Goal: Complete application form

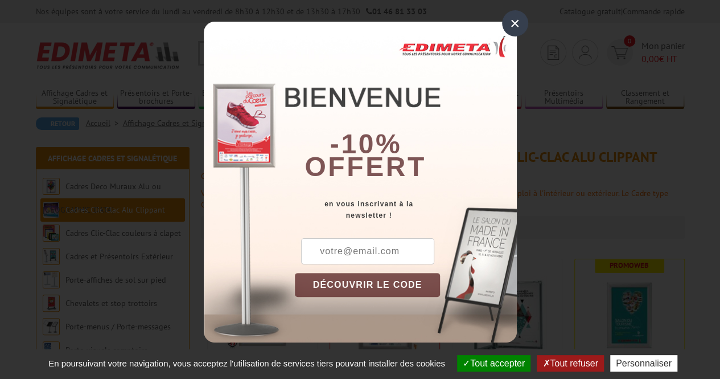
click at [519, 20] on div "×" at bounding box center [515, 23] width 26 height 26
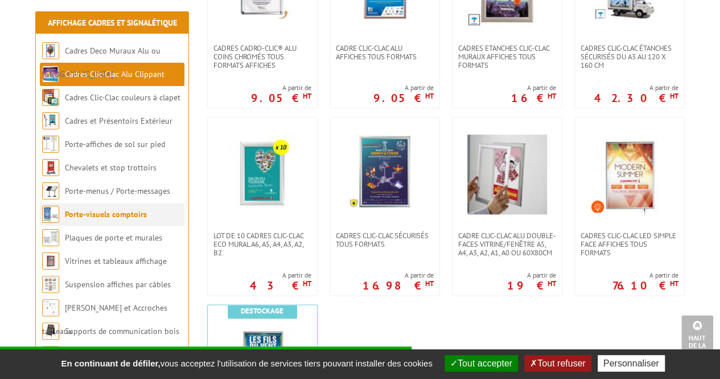
scroll to position [515, 0]
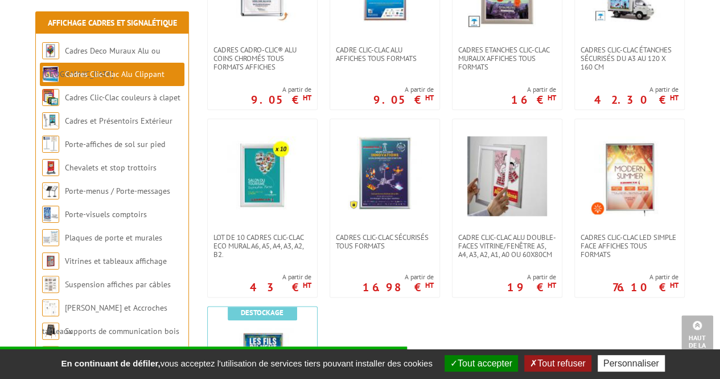
click at [13, 273] on body "Nos équipes sont à votre service du [DATE] au [DATE] de 8h30 à 12h30 et de 13h3…" at bounding box center [360, 350] width 720 height 1730
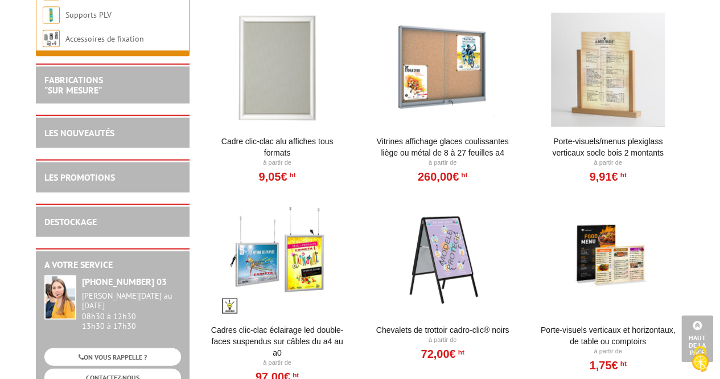
scroll to position [1054, 0]
click at [79, 85] on link "FABRICATIONS "Sur Mesure"" at bounding box center [73, 84] width 59 height 22
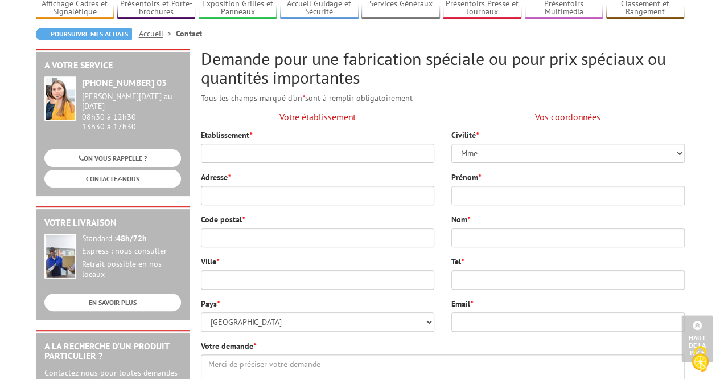
scroll to position [69, 0]
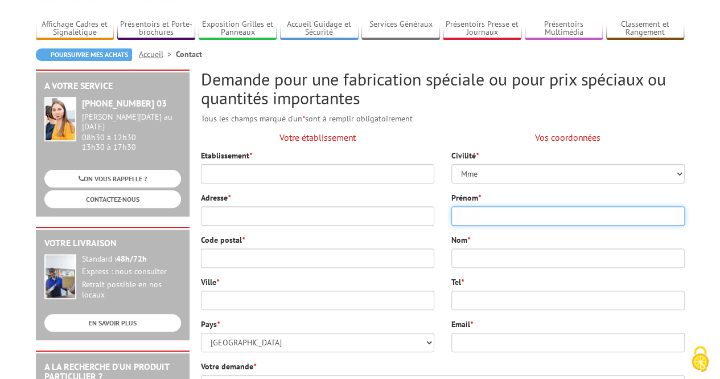
click at [476, 214] on input "Prénom *" at bounding box center [569, 215] width 234 height 19
type input "[PERSON_NAME]"
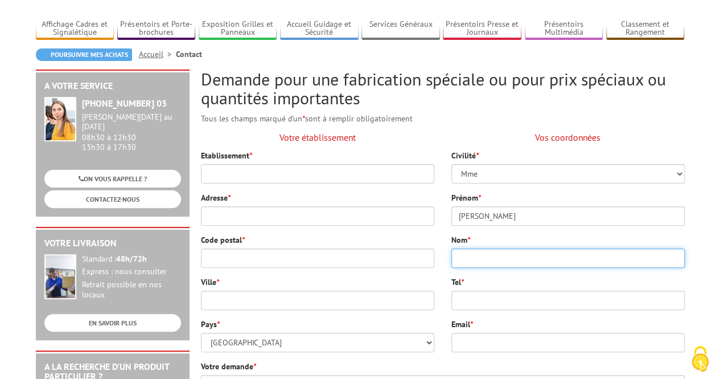
click at [477, 257] on input "Nom *" at bounding box center [569, 257] width 234 height 19
type input "Rivelois"
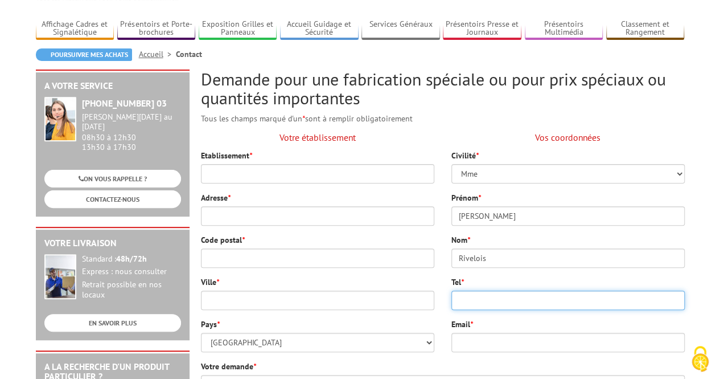
click at [464, 297] on input "Tel *" at bounding box center [569, 299] width 234 height 19
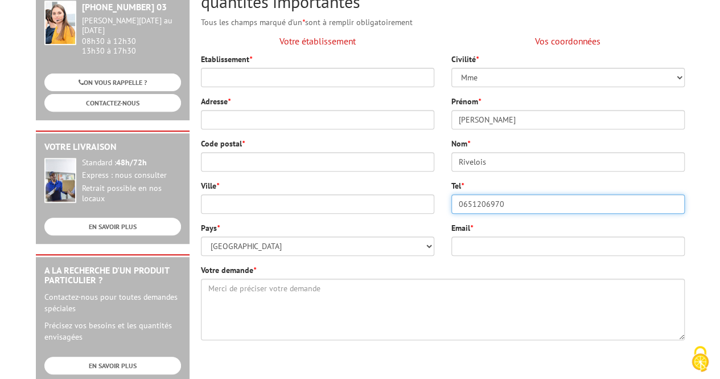
scroll to position [166, 0]
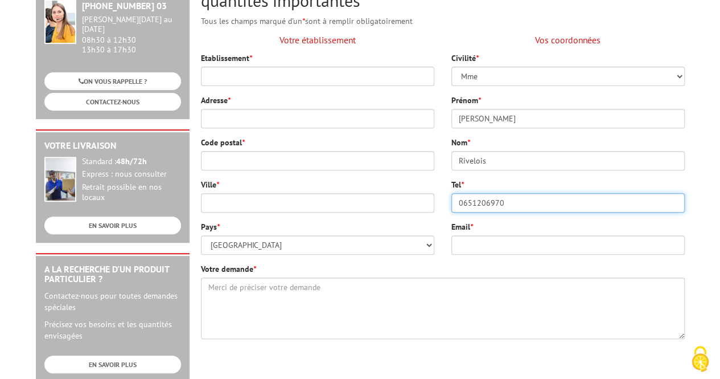
type input "0651206970"
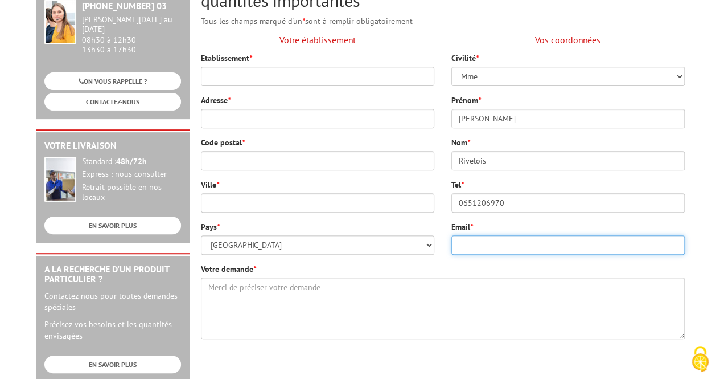
click at [481, 249] on input "Email *" at bounding box center [569, 244] width 234 height 19
type input "bpomey@gmail.com"
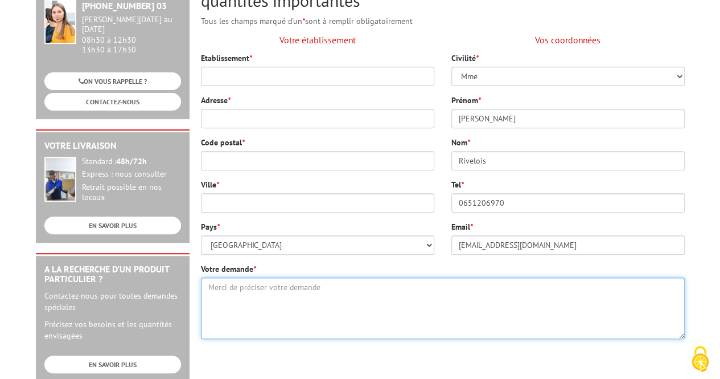
click at [426, 277] on textarea "Votre demande *" at bounding box center [443, 308] width 484 height 62
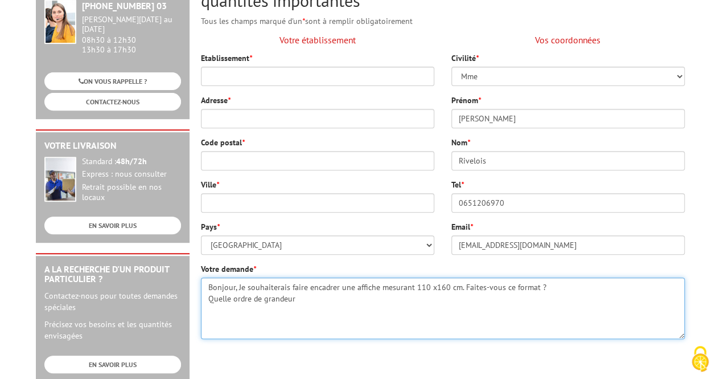
click at [229, 296] on textarea "Bonjour, Je souhaiterais faire encadrer une affiche mesurant 110 x160 cm. Faite…" at bounding box center [443, 308] width 484 height 62
click at [296, 302] on textarea "Bonjour, Je souhaiterais faire encadrer une affiche mesurant 110 x160 cm. Faite…" at bounding box center [443, 308] width 484 height 62
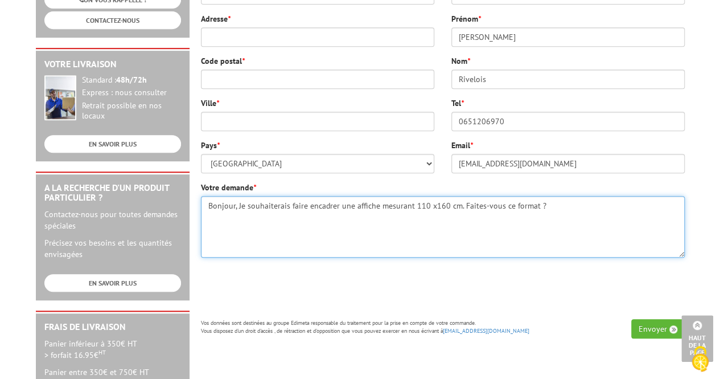
scroll to position [241, 0]
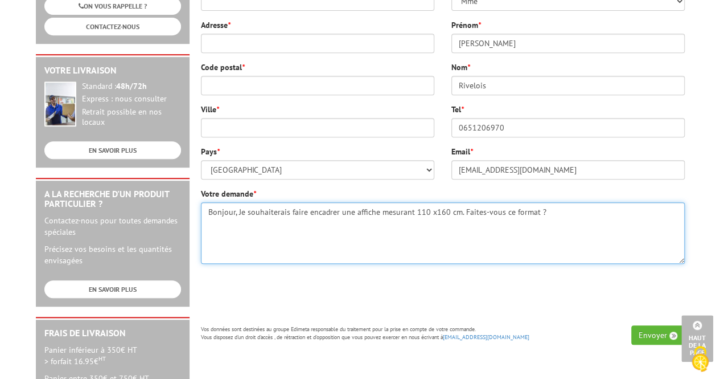
click at [237, 212] on textarea "Bonjour, Je souhaiterais faire encadrer une affiche mesurant 110 x160 cm. Faite…" at bounding box center [443, 233] width 484 height 62
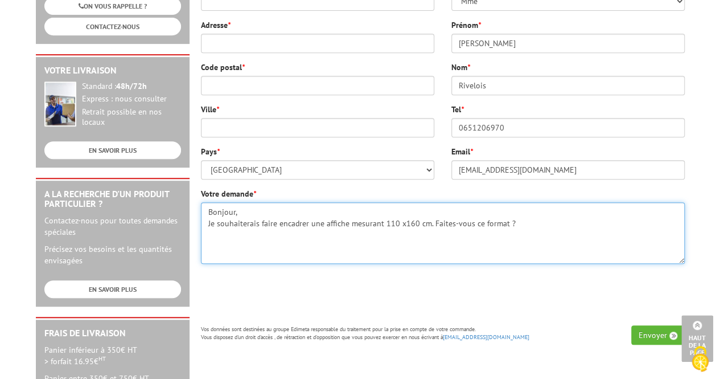
click at [525, 224] on textarea "Bonjour, Je souhaiterais faire encadrer une affiche mesurant 110 x160 cm. Faite…" at bounding box center [443, 233] width 484 height 62
type textarea "Bonjour, Je souhaiterais faire encadrer une affiche mesurant 110 x160 cm. Faite…"
